Goal: Navigation & Orientation: Find specific page/section

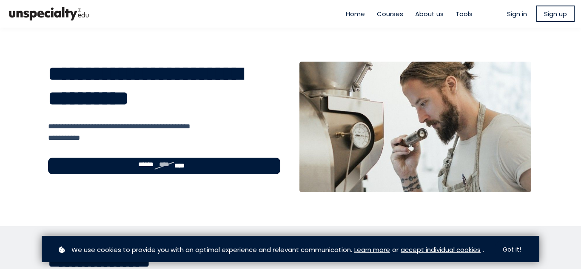
click at [387, 15] on span "Courses" at bounding box center [390, 14] width 26 height 10
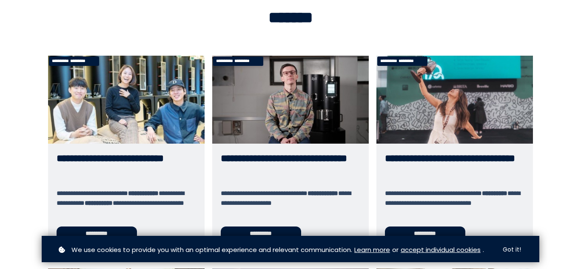
scroll to position [55, 0]
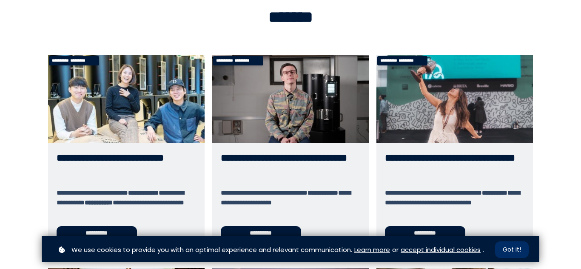
click at [516, 253] on button "Got it!" at bounding box center [512, 250] width 34 height 17
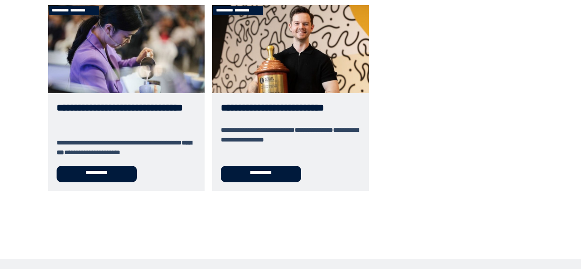
scroll to position [531, 0]
